Goal: Information Seeking & Learning: Check status

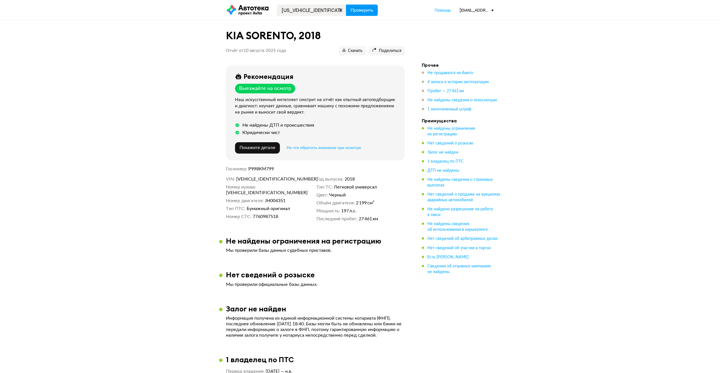
type input "[US_VEHICLE_IDENTIFICATION_NUMBER]"
click at [357, 15] on button "Проверить" at bounding box center [362, 10] width 32 height 11
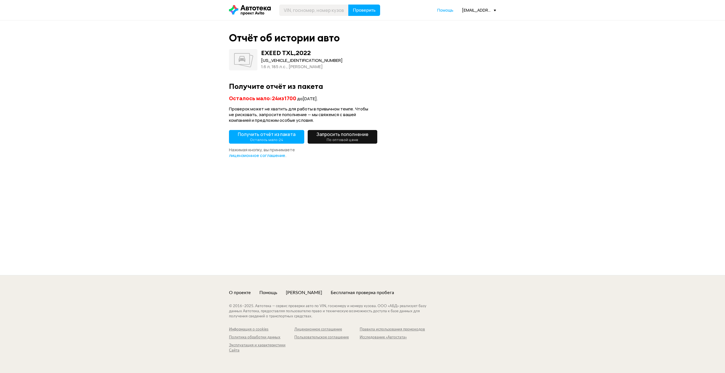
click at [278, 139] on small "Осталось мало: 24" at bounding box center [266, 139] width 33 height 5
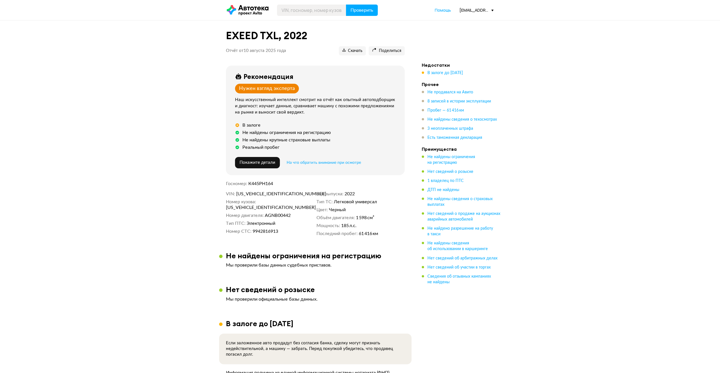
click at [477, 11] on div "[EMAIL_ADDRESS][DOMAIN_NAME]" at bounding box center [477, 9] width 34 height 5
click at [474, 33] on span "Кабинет партнёра" at bounding box center [465, 34] width 46 height 7
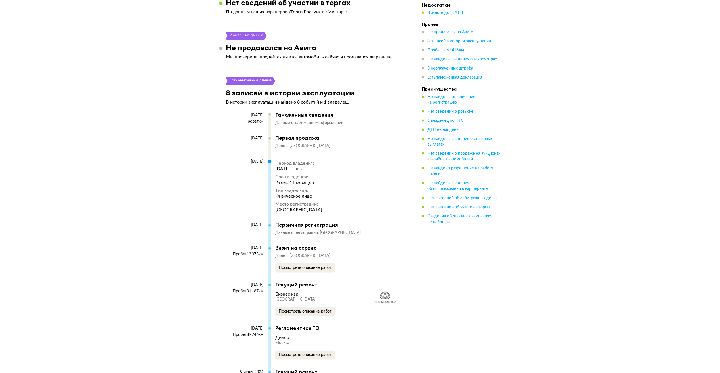
scroll to position [937, 0]
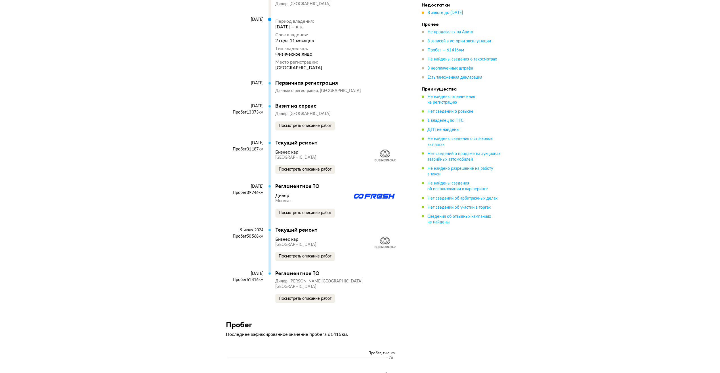
click at [164, 65] on div "EXEED TXL, 2022 Отчёт от 10 августа 2025 года Ccылка на отчёт скопирована Скача…" at bounding box center [360, 122] width 720 height 2064
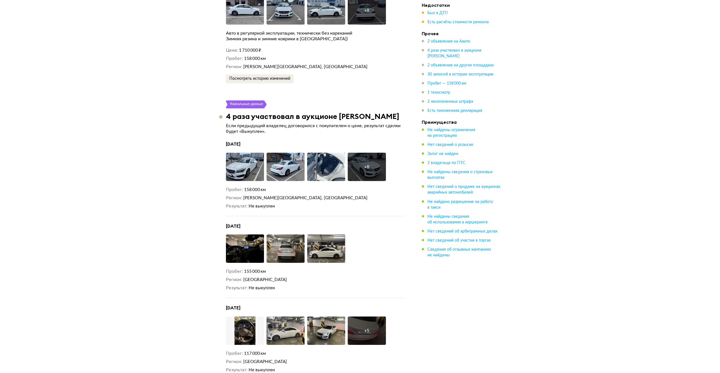
scroll to position [1732, 0]
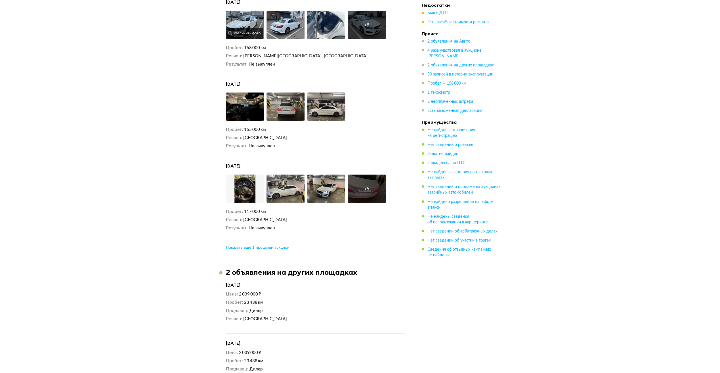
click at [239, 14] on img at bounding box center [245, 25] width 38 height 28
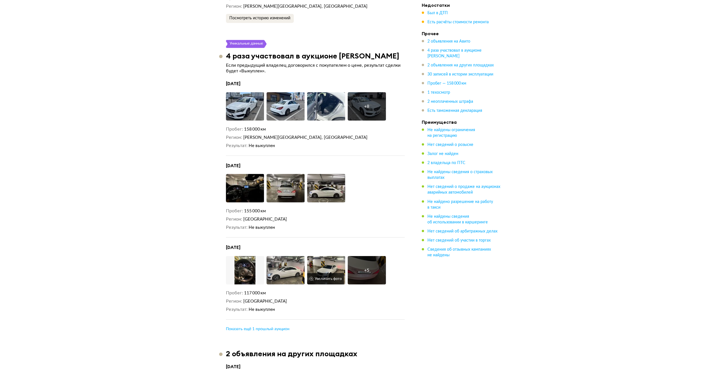
scroll to position [1647, 0]
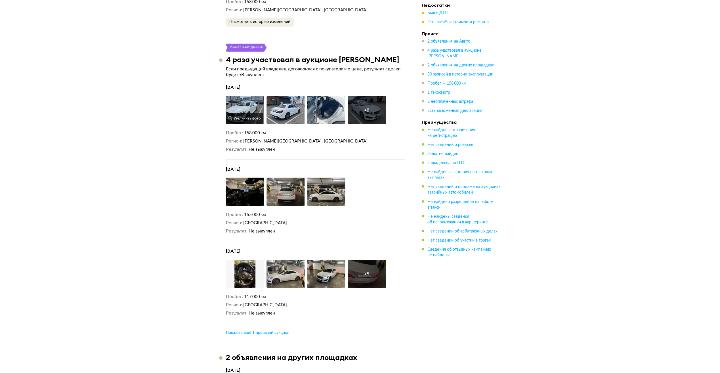
click at [243, 108] on img at bounding box center [245, 110] width 38 height 28
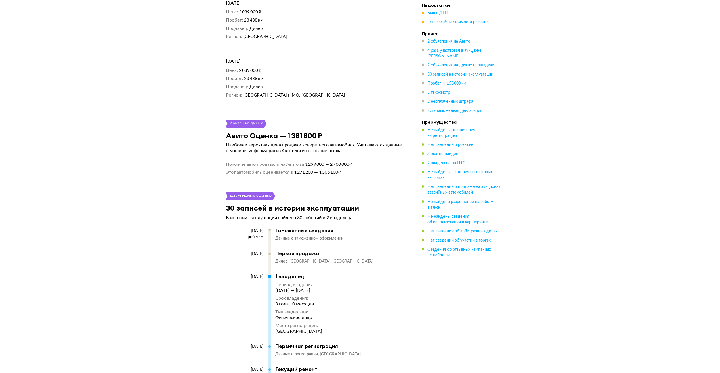
scroll to position [2101, 0]
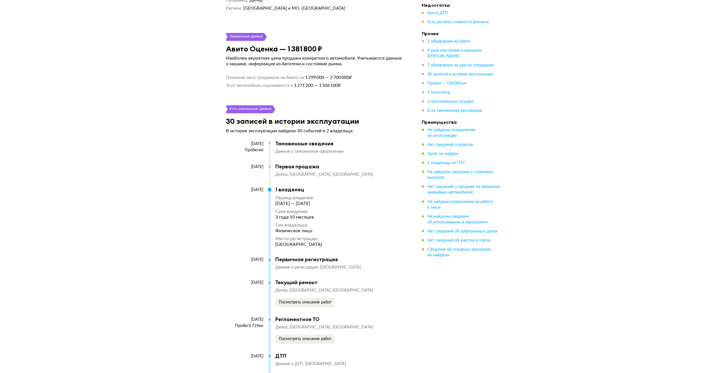
click at [227, 147] on div "[DATE] Пробег км" at bounding box center [247, 152] width 43 height 22
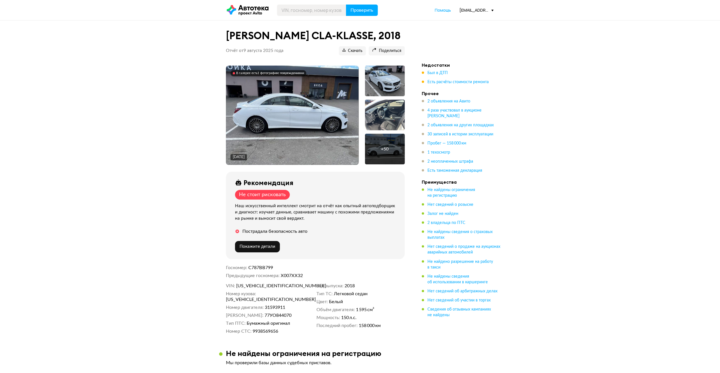
click at [252, 283] on span "[US_VEHICLE_IDENTIFICATION_NUMBER]" at bounding box center [268, 286] width 65 height 6
copy span "[US_VEHICLE_IDENTIFICATION_NUMBER]"
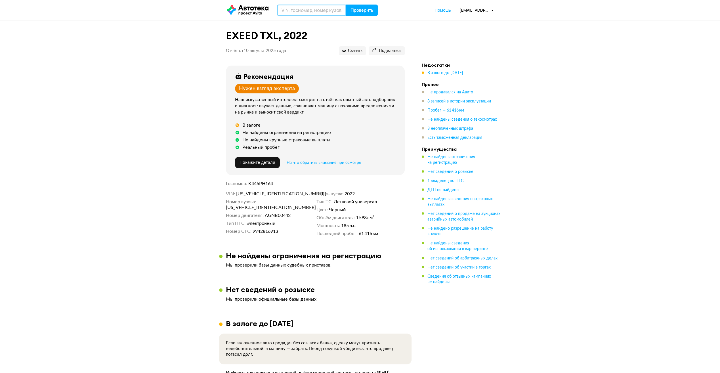
click at [310, 12] on input "text" at bounding box center [311, 10] width 69 height 11
paste input "Z8NBCAL33ES011533"
type input "Z8NBCAL33ES011533"
click at [356, 12] on span "Проверить" at bounding box center [362, 10] width 23 height 5
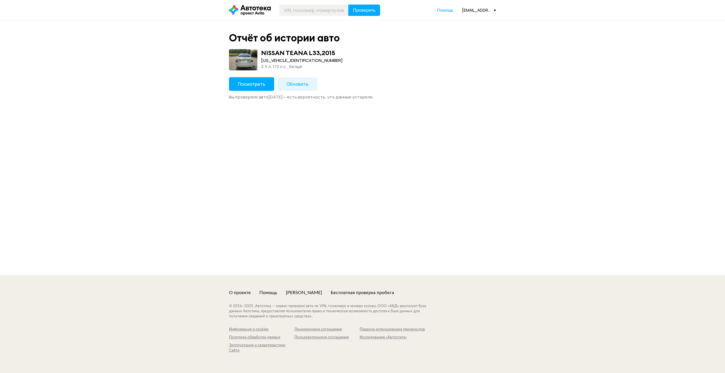
click at [262, 88] on button "Посмотреть" at bounding box center [251, 84] width 45 height 14
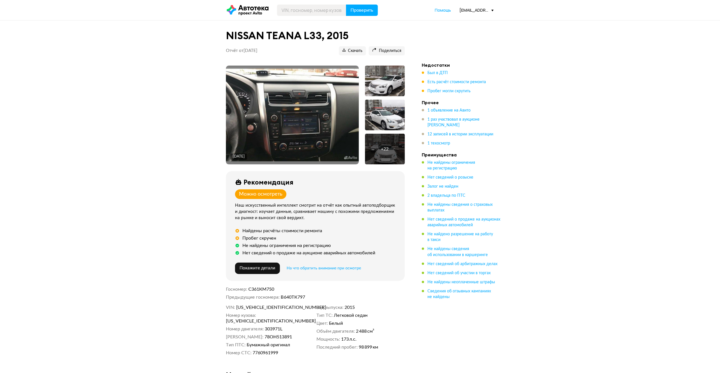
click at [298, 11] on input "text" at bounding box center [311, 10] width 69 height 11
type input "С902КТ977"
click at [346, 5] on button "Проверить" at bounding box center [362, 10] width 32 height 11
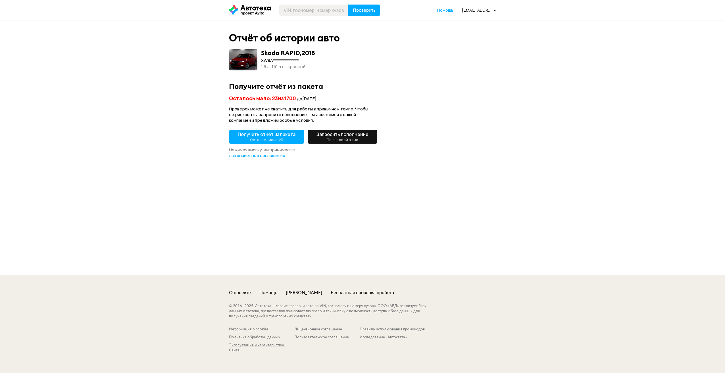
click at [266, 138] on small "Осталось мало: 23" at bounding box center [266, 139] width 33 height 5
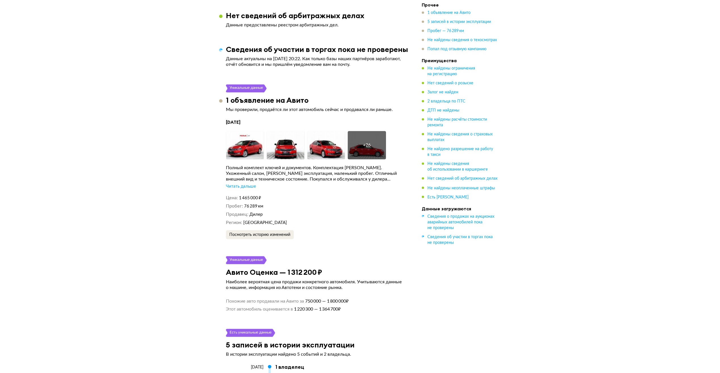
scroll to position [909, 0]
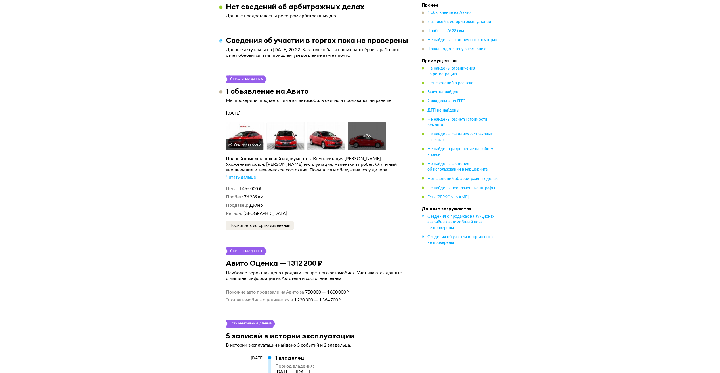
click at [246, 135] on img at bounding box center [245, 136] width 38 height 28
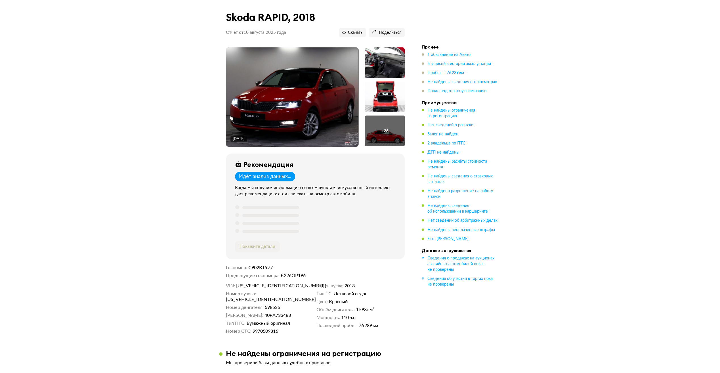
scroll to position [0, 0]
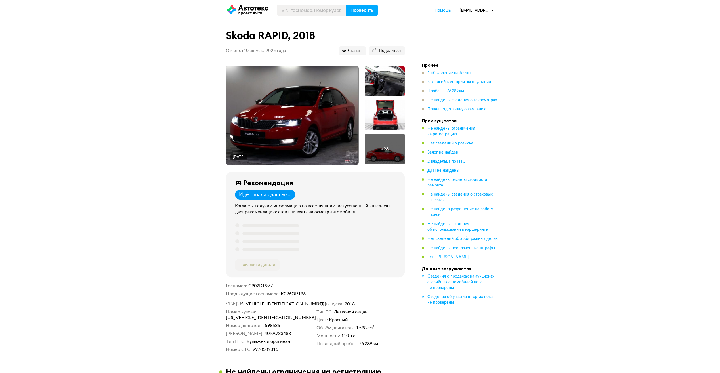
click at [266, 302] on span "XW8AC4NH8KK113417" at bounding box center [268, 304] width 65 height 6
copy span "XW8AC4NH8KK113417"
click at [369, 78] on div at bounding box center [385, 81] width 40 height 31
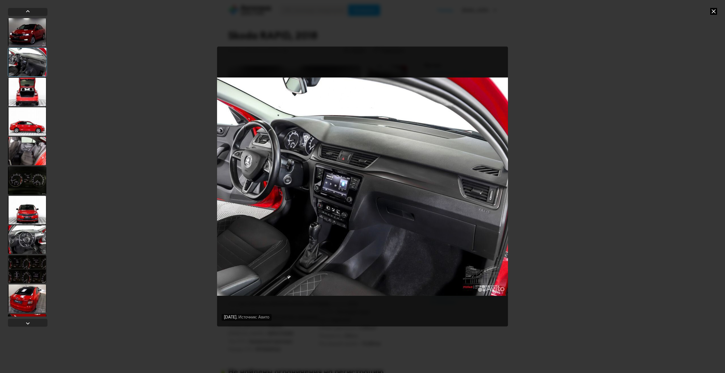
click at [20, 287] on div at bounding box center [27, 299] width 38 height 28
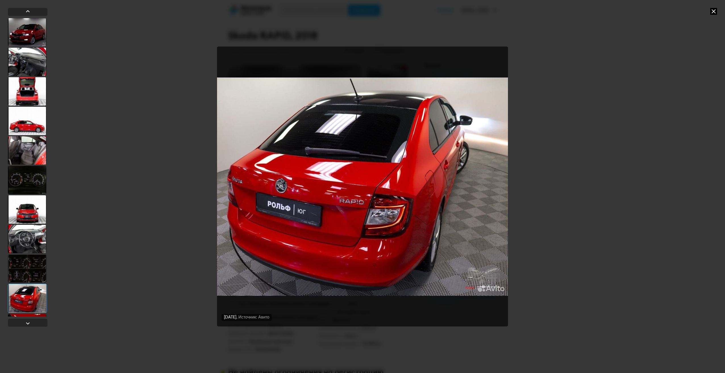
click at [23, 40] on div at bounding box center [27, 32] width 38 height 28
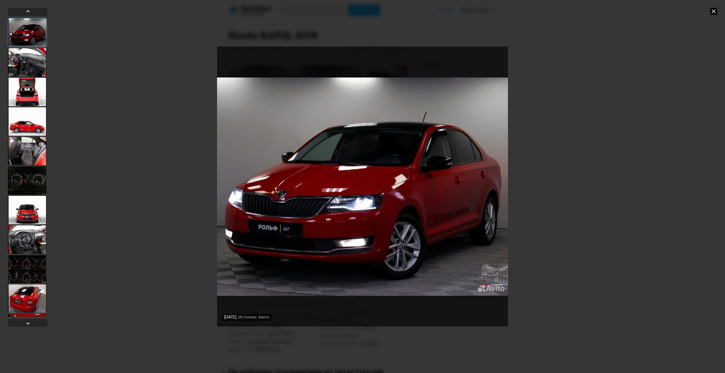
click at [712, 12] on icon at bounding box center [713, 11] width 7 height 7
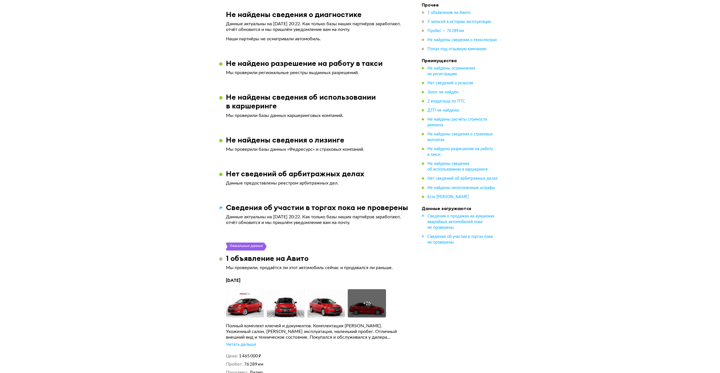
scroll to position [852, 0]
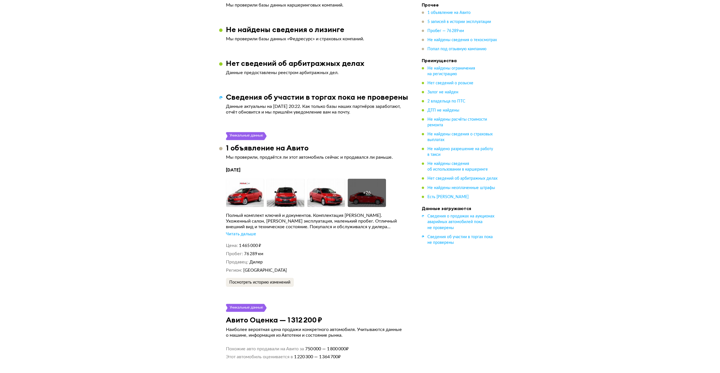
click at [162, 135] on div "Skoda RAPID, 2018 Отчёт от 10 августа 2025 года Ccылка на отчёт скопирована Ска…" at bounding box center [360, 278] width 720 height 2206
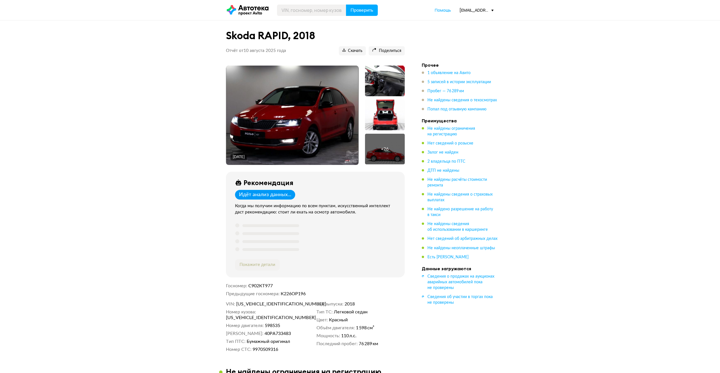
click at [268, 306] on span "XW8AC4NH8KK113417" at bounding box center [268, 304] width 65 height 6
copy span "XW8AC4NH8KK113417"
